Goal: Find specific page/section: Find specific page/section

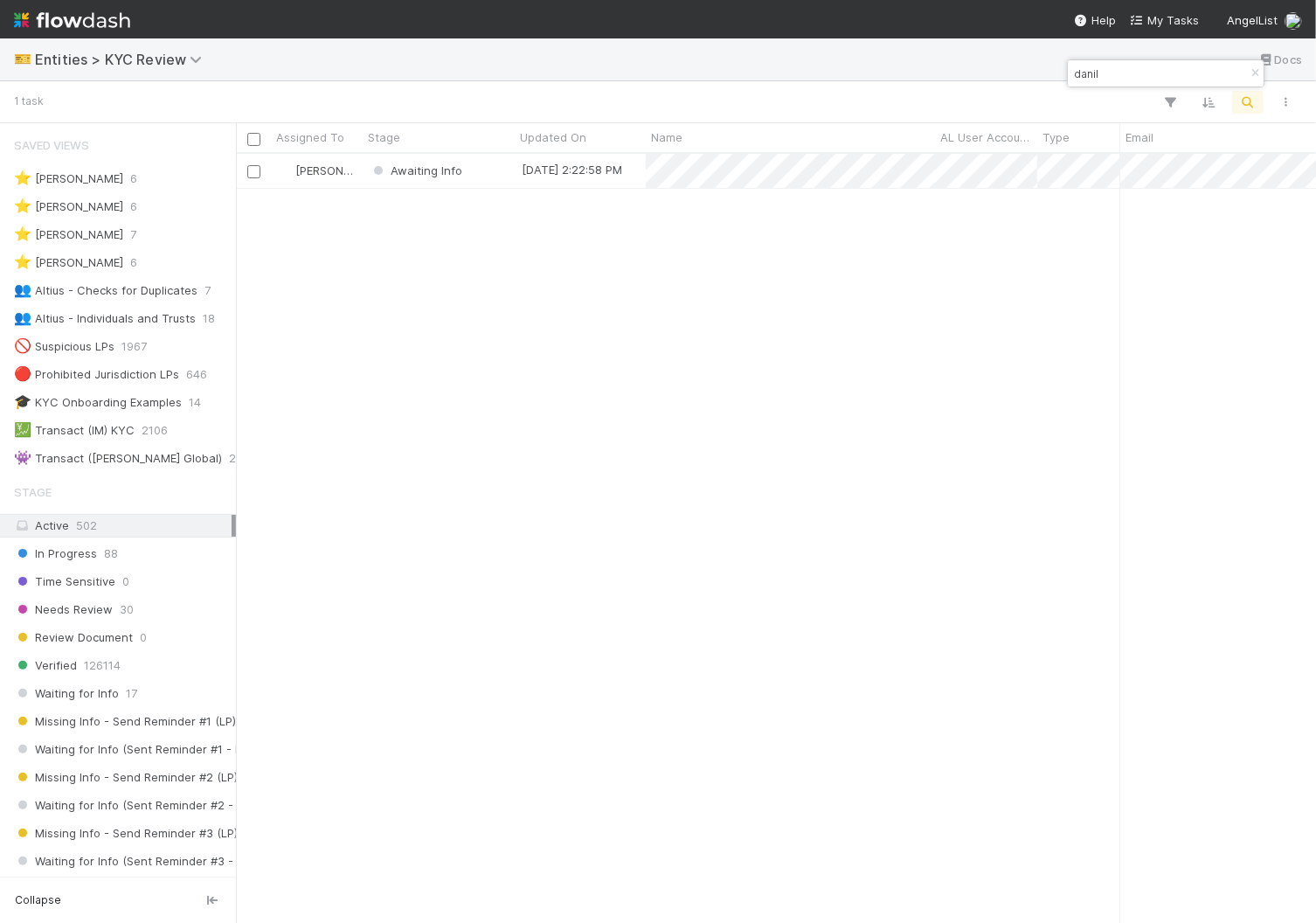
scroll to position [768, 1080]
click at [97, 6] on img at bounding box center [72, 21] width 116 height 30
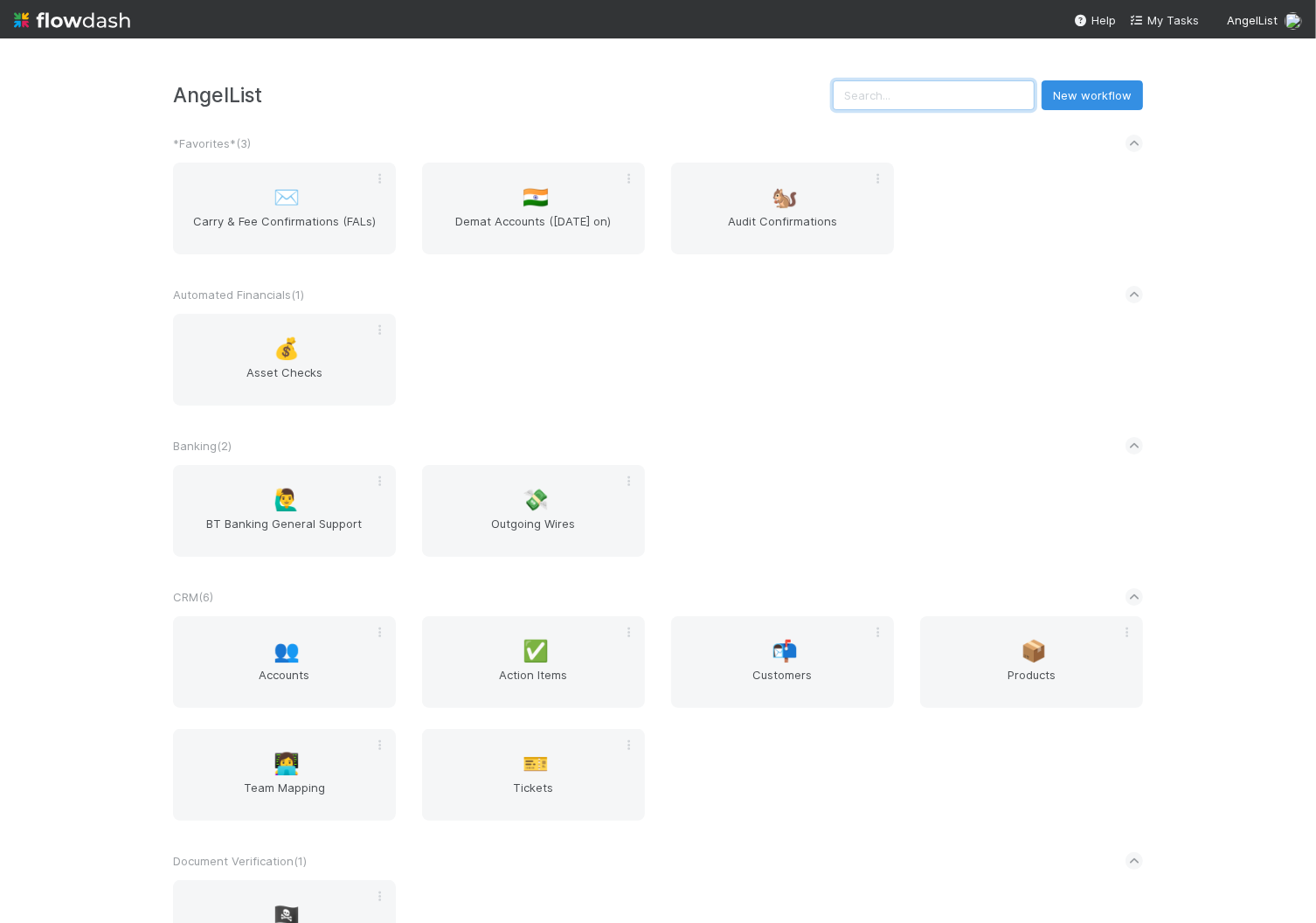
click at [907, 88] on input "text" at bounding box center [933, 96] width 202 height 30
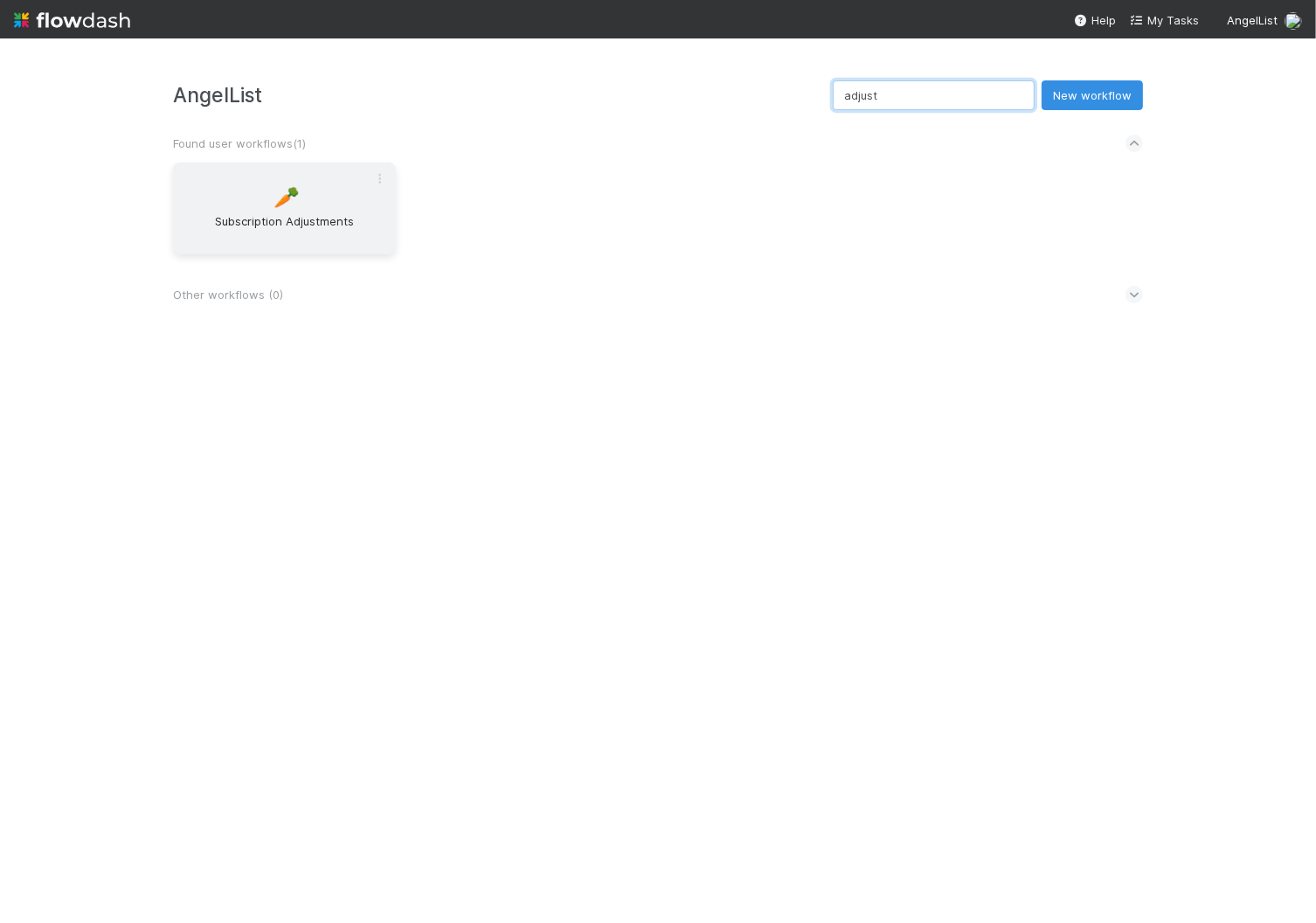
type input "adjust"
click at [302, 200] on div "🥕 Subscription Adjustments" at bounding box center [285, 208] width 223 height 92
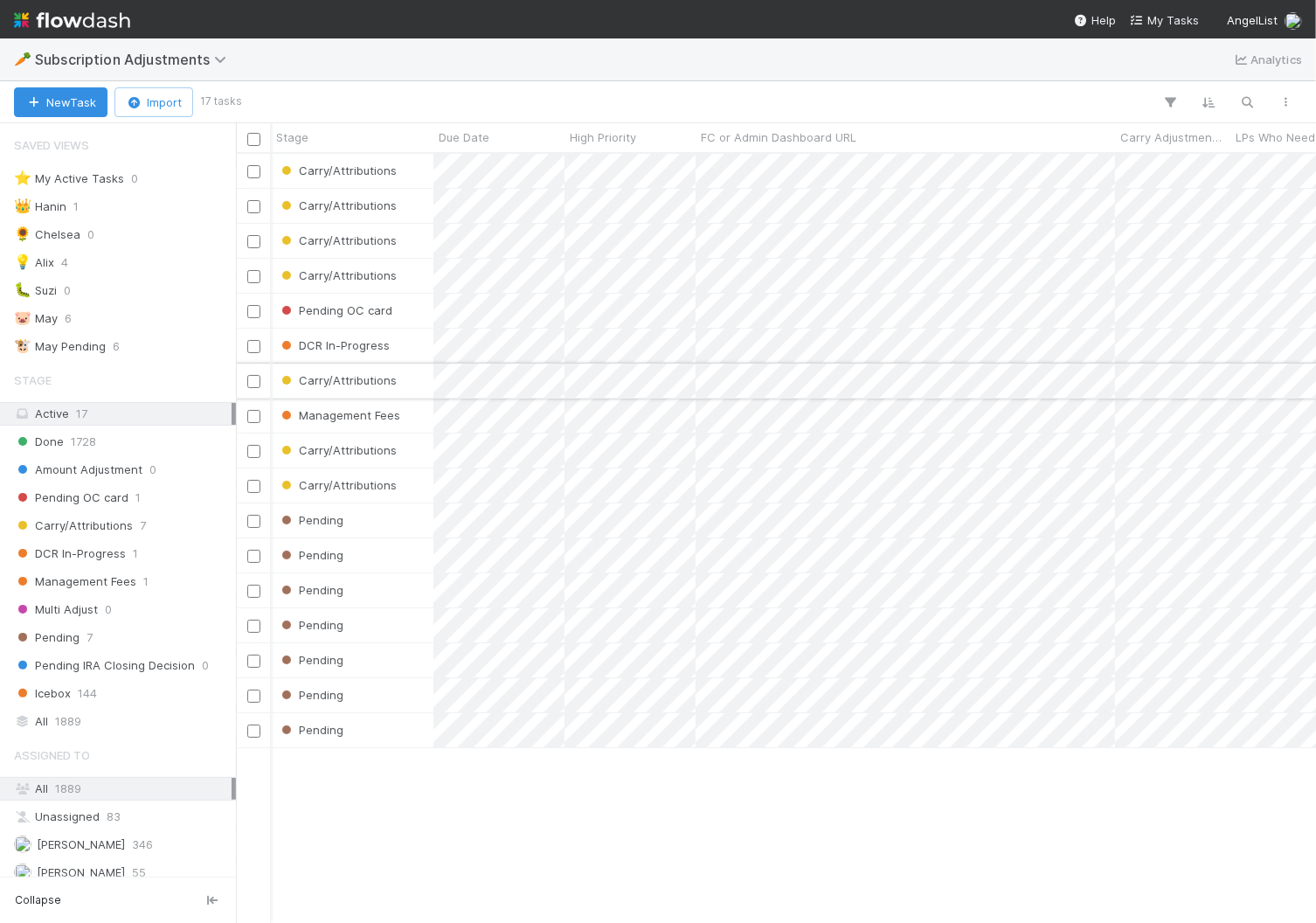
scroll to position [0, 394]
